Goal: Information Seeking & Learning: Learn about a topic

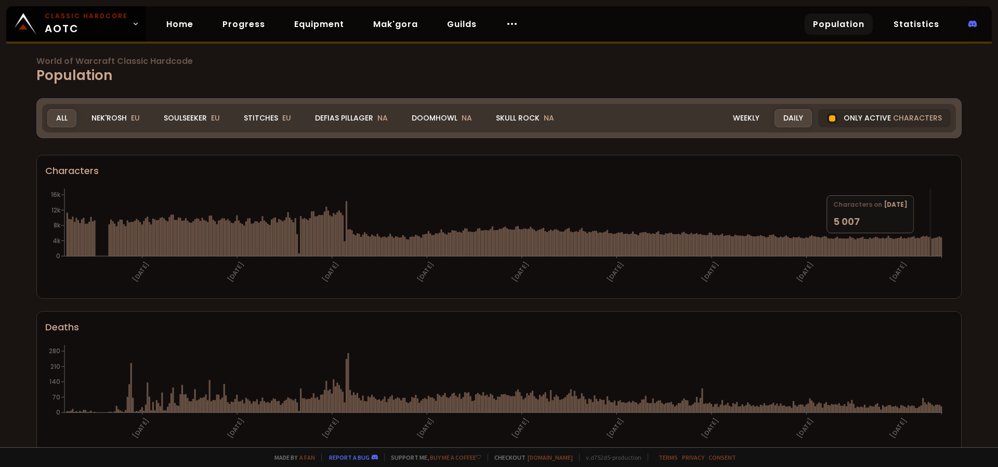
click at [937, 244] on icon at bounding box center [937, 247] width 1 height 19
click at [349, 121] on div "Defias Pillager NA" at bounding box center [351, 118] width 90 height 18
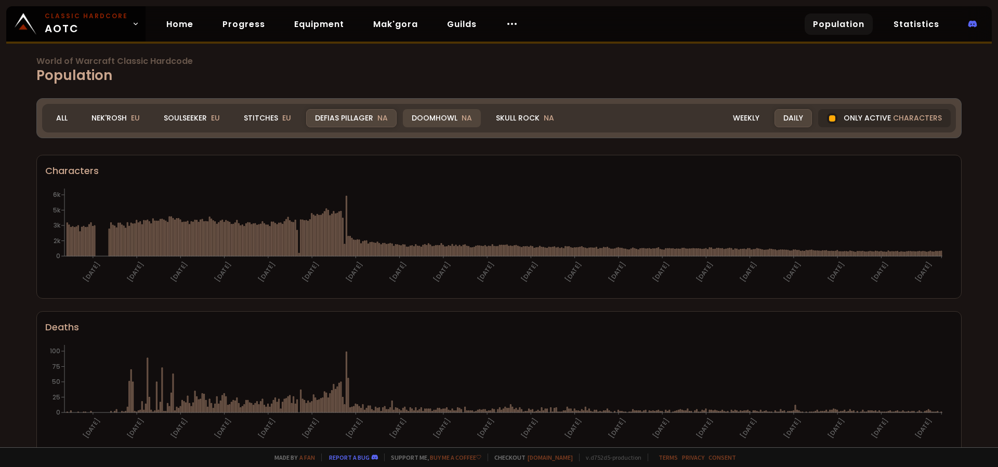
click at [426, 117] on div "Doomhowl NA" at bounding box center [442, 118] width 78 height 18
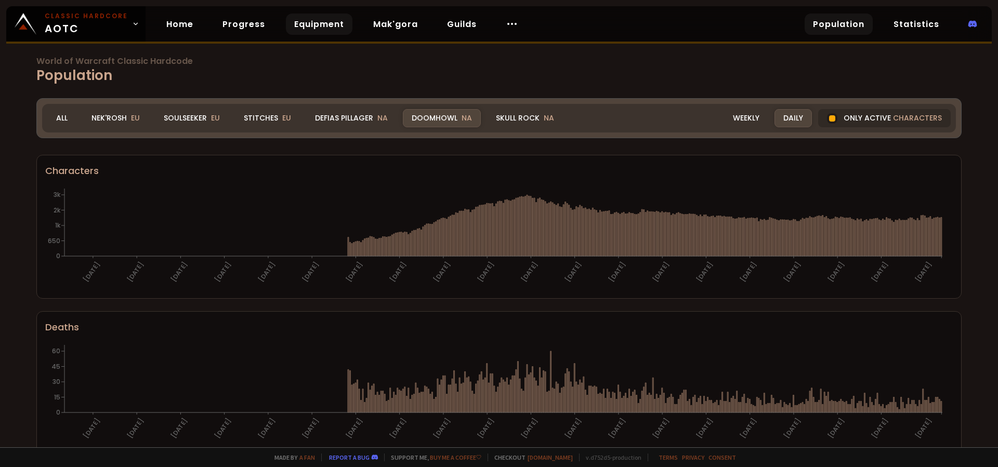
click at [320, 28] on link "Equipment" at bounding box center [319, 24] width 67 height 21
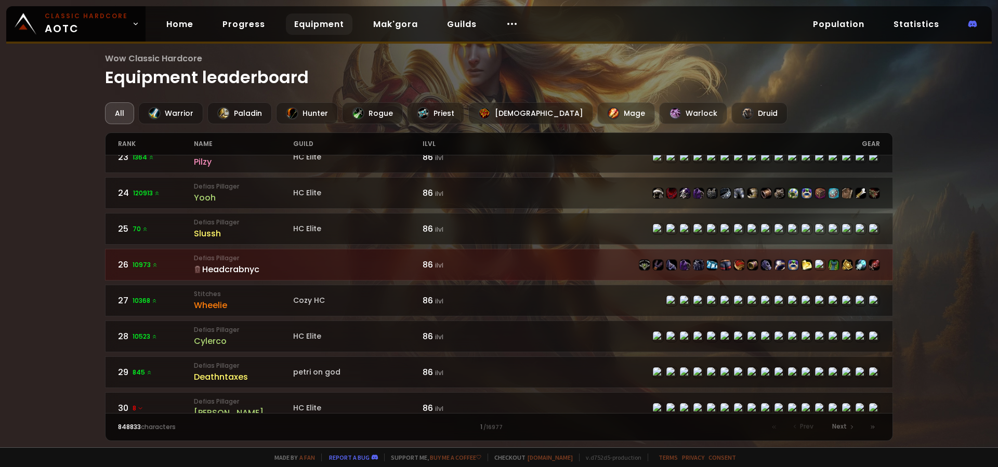
scroll to position [927, 0]
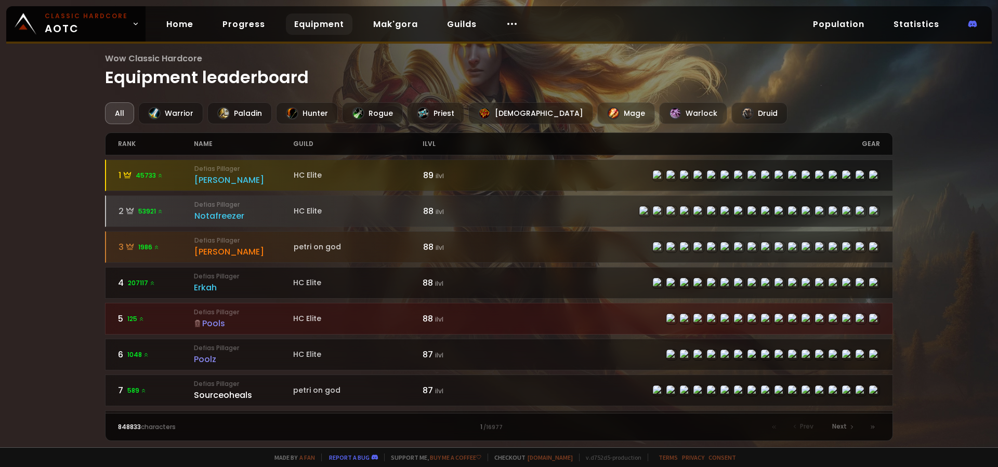
scroll to position [927, 0]
